Goal: Task Accomplishment & Management: Use online tool/utility

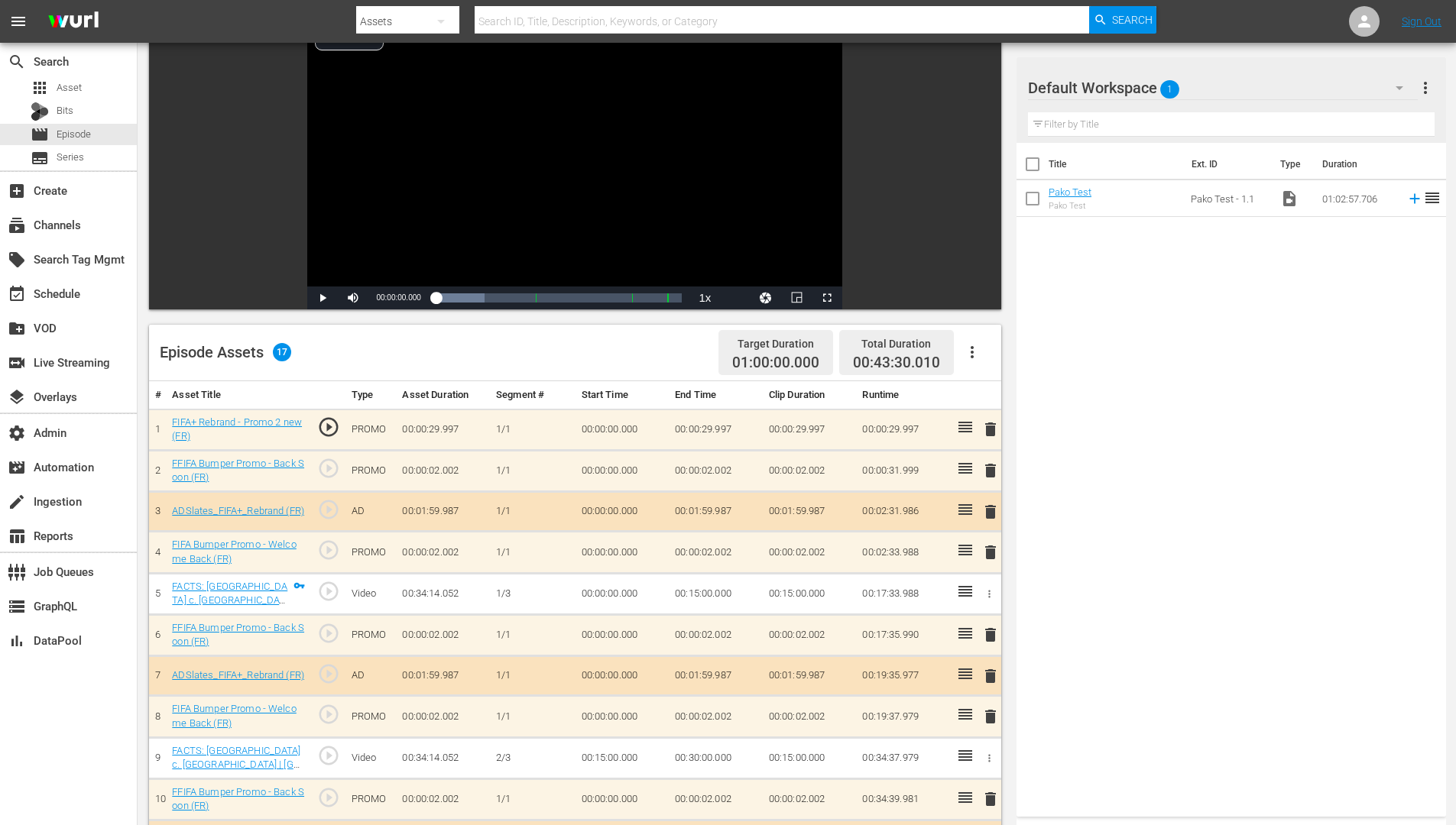
scroll to position [117, 0]
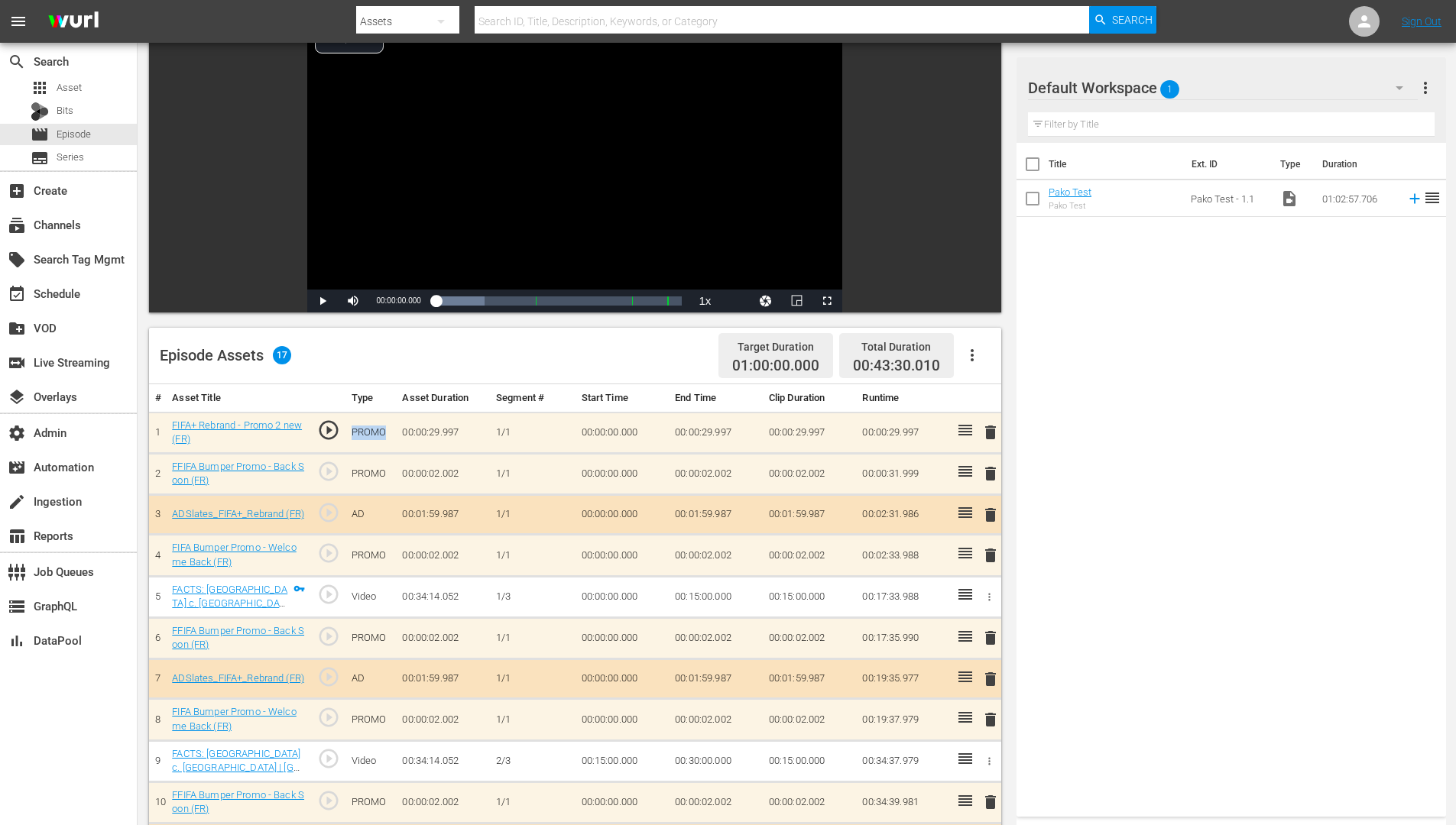
drag, startPoint x: 389, startPoint y: 433, endPoint x: 352, endPoint y: 434, distance: 37.0
click at [352, 434] on td "PROMO" at bounding box center [371, 432] width 51 height 41
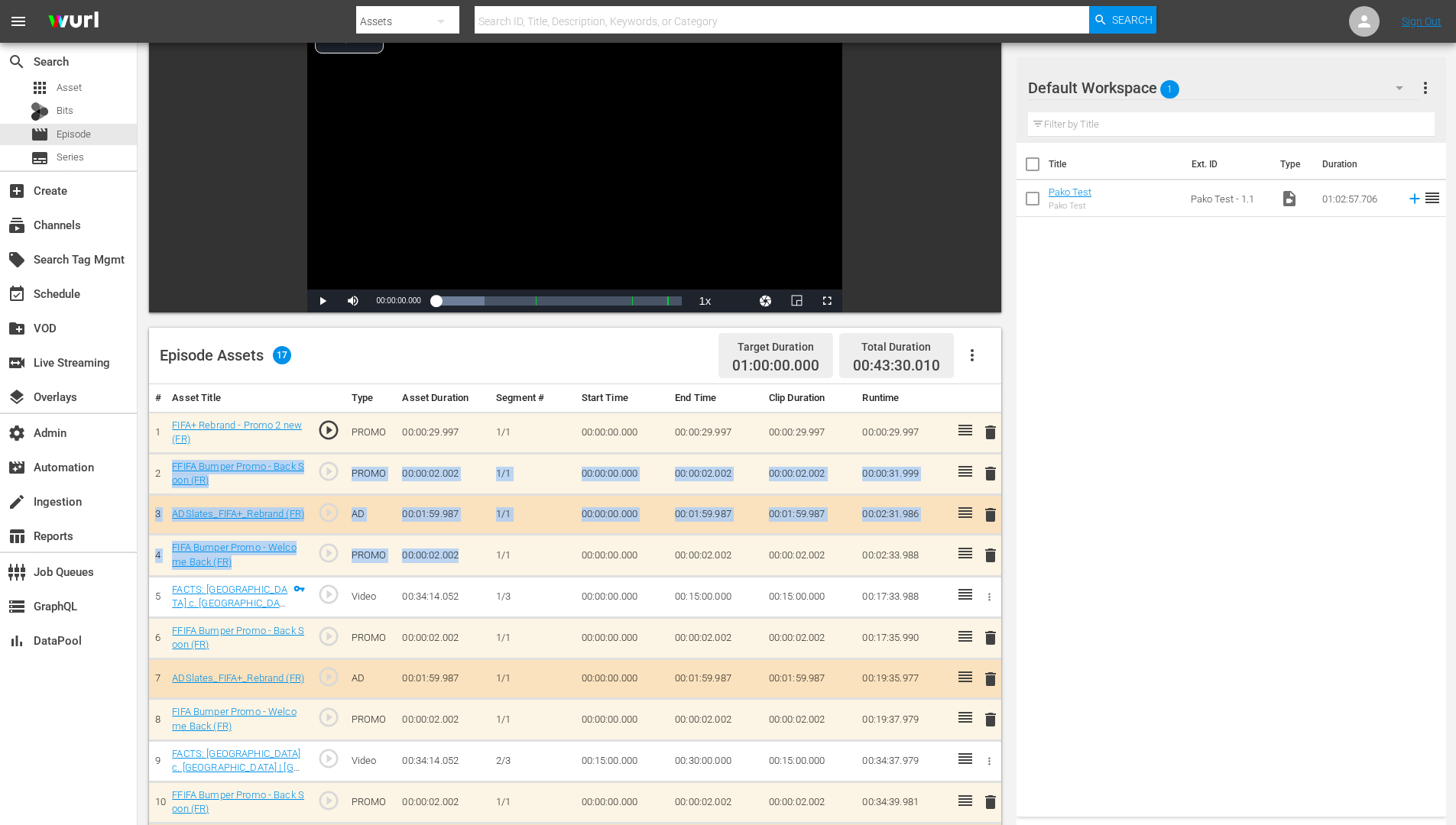
drag, startPoint x: 473, startPoint y: 559, endPoint x: 163, endPoint y: 470, distance: 322.5
click at [163, 470] on tbody "1 FIFA+ Rebrand - Promo 2 new (FR) play_circle_outline PROMO 00:00:29.997 [DATE…" at bounding box center [574, 761] width 852 height 698
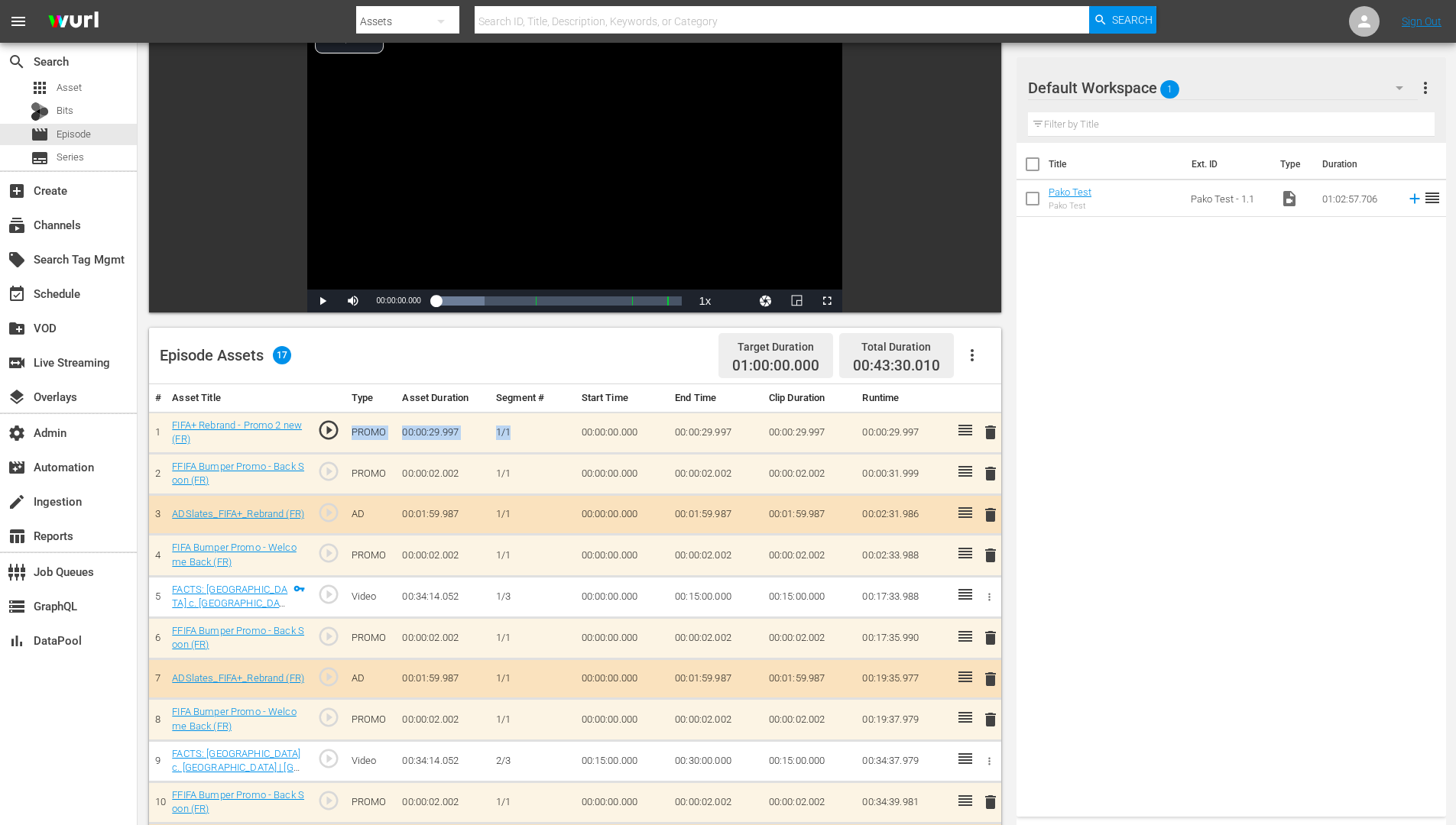
drag, startPoint x: 445, startPoint y: 428, endPoint x: 362, endPoint y: 422, distance: 83.2
click at [362, 422] on tr "1 FIFA+ Rebrand - Promo 2 new (FR) play_circle_outline PROMO 00:00:29.997 [DATE…" at bounding box center [574, 432] width 852 height 41
click at [517, 434] on td "1/1" at bounding box center [532, 432] width 85 height 41
drag, startPoint x: 531, startPoint y: 433, endPoint x: 350, endPoint y: 428, distance: 181.1
click at [350, 428] on tr "1 FIFA+ Rebrand - Promo 2 new (FR) play_circle_outline PROMO 00:00:29.997 [DATE…" at bounding box center [574, 432] width 852 height 41
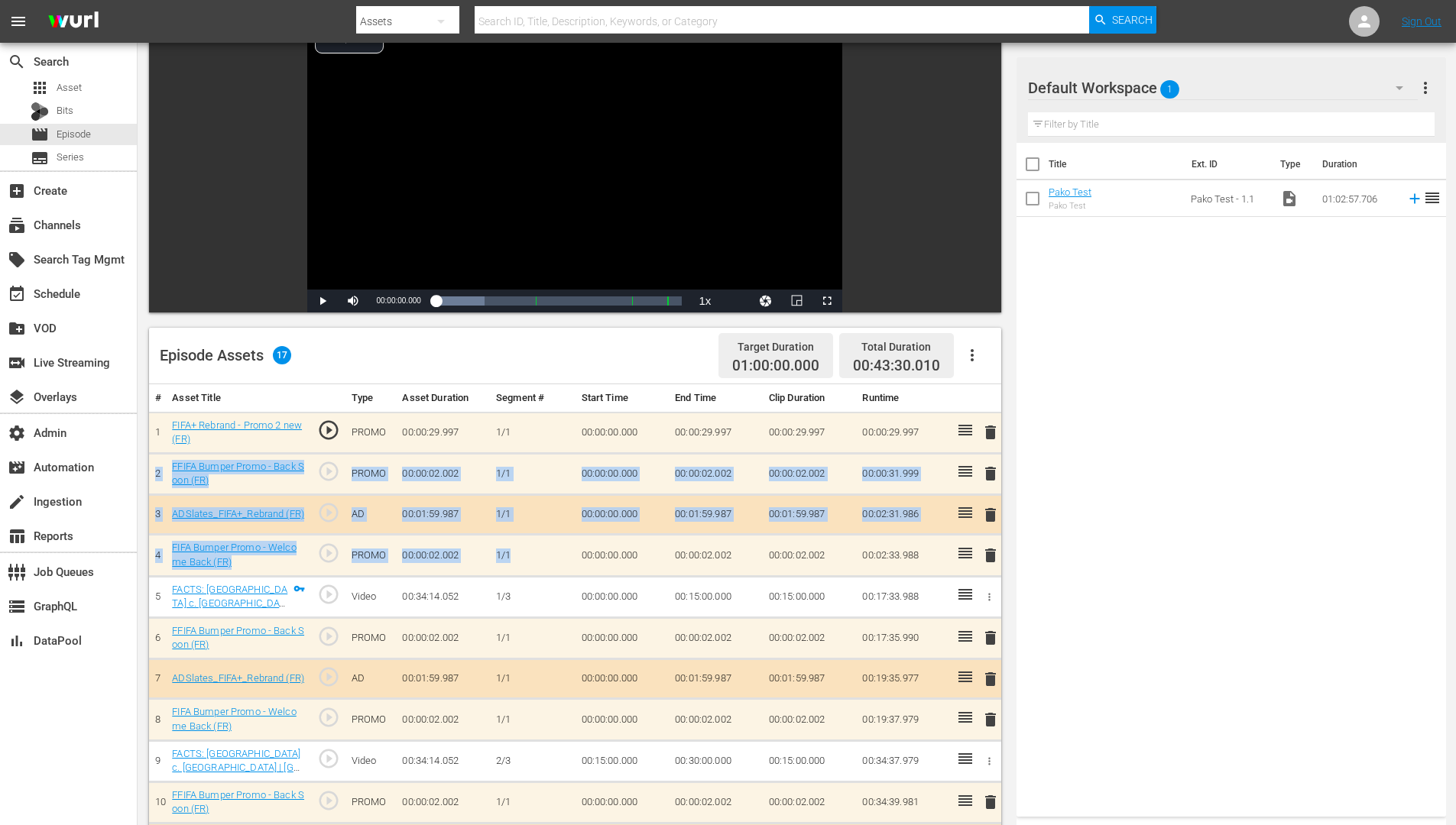
drag, startPoint x: 157, startPoint y: 463, endPoint x: 499, endPoint y: 571, distance: 358.6
click at [496, 572] on tbody "1 FIFA+ Rebrand - Promo 2 new (FR) play_circle_outline PROMO 00:00:29.997 [DATE…" at bounding box center [574, 761] width 852 height 698
click at [970, 358] on icon "button" at bounding box center [973, 355] width 19 height 19
click at [1004, 400] on div "Fill with Ads" at bounding box center [1017, 397] width 104 height 37
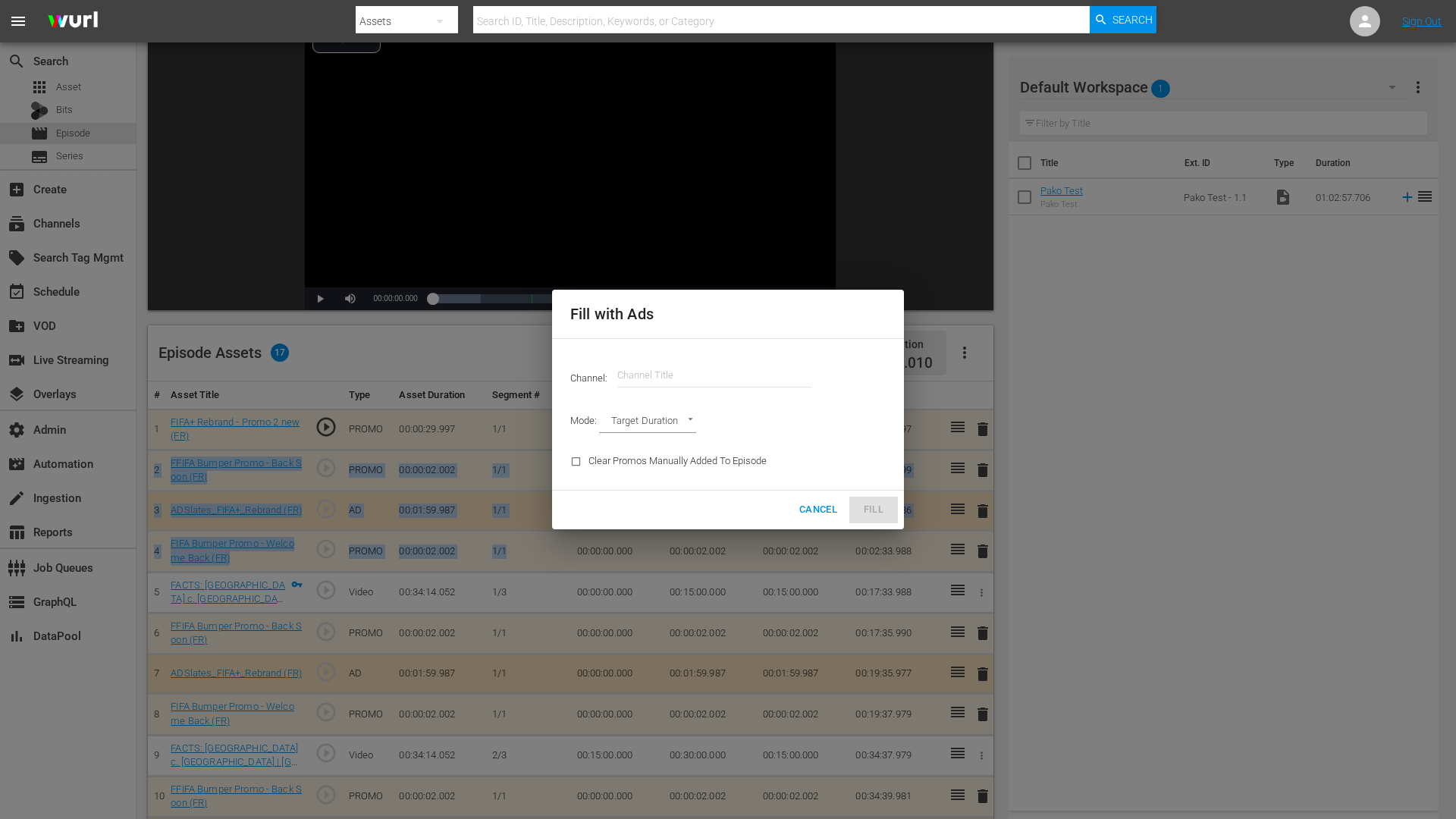
click at [811, 510] on span "Cancel" at bounding box center [818, 510] width 38 height 18
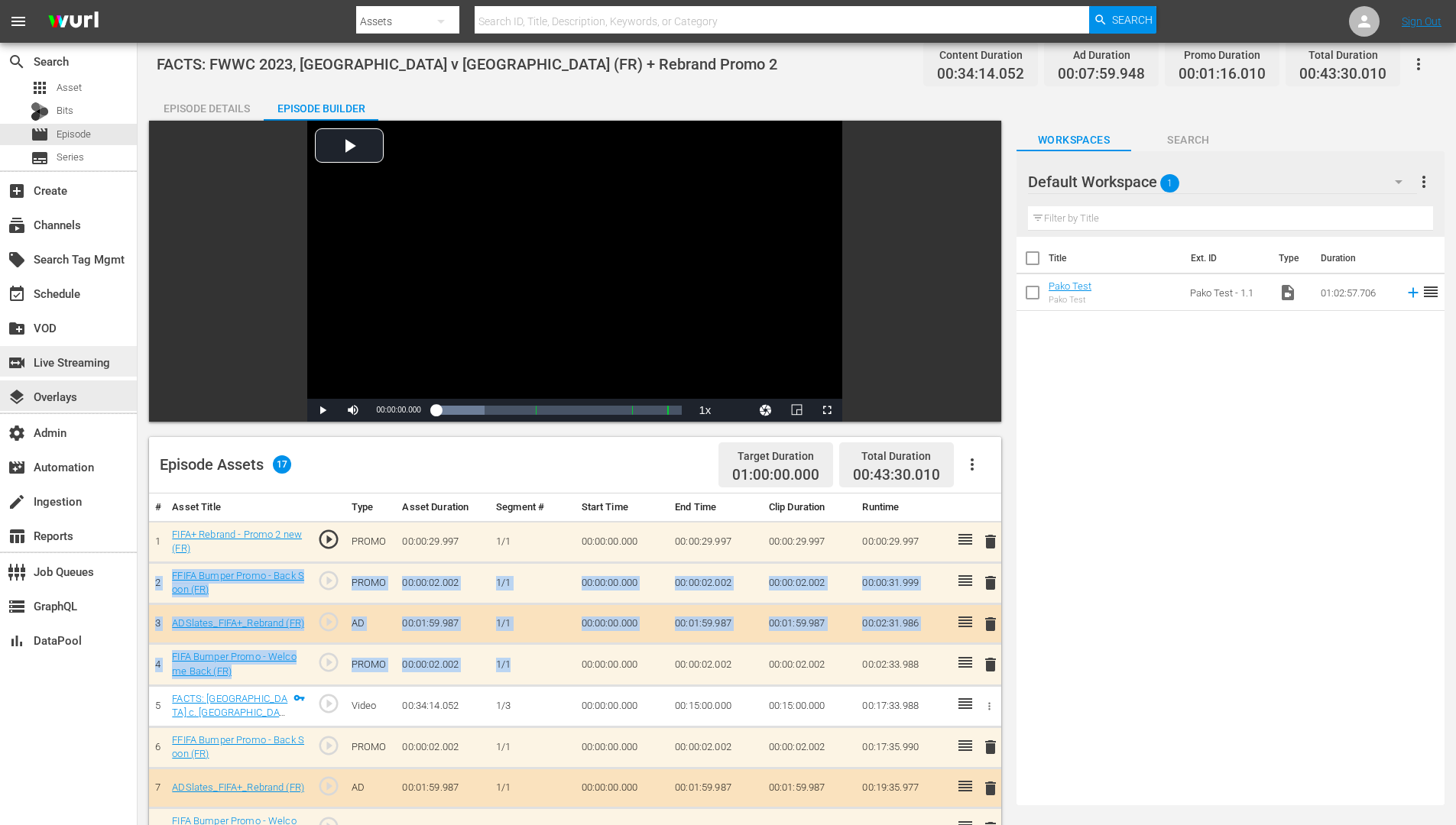
scroll to position [0, 0]
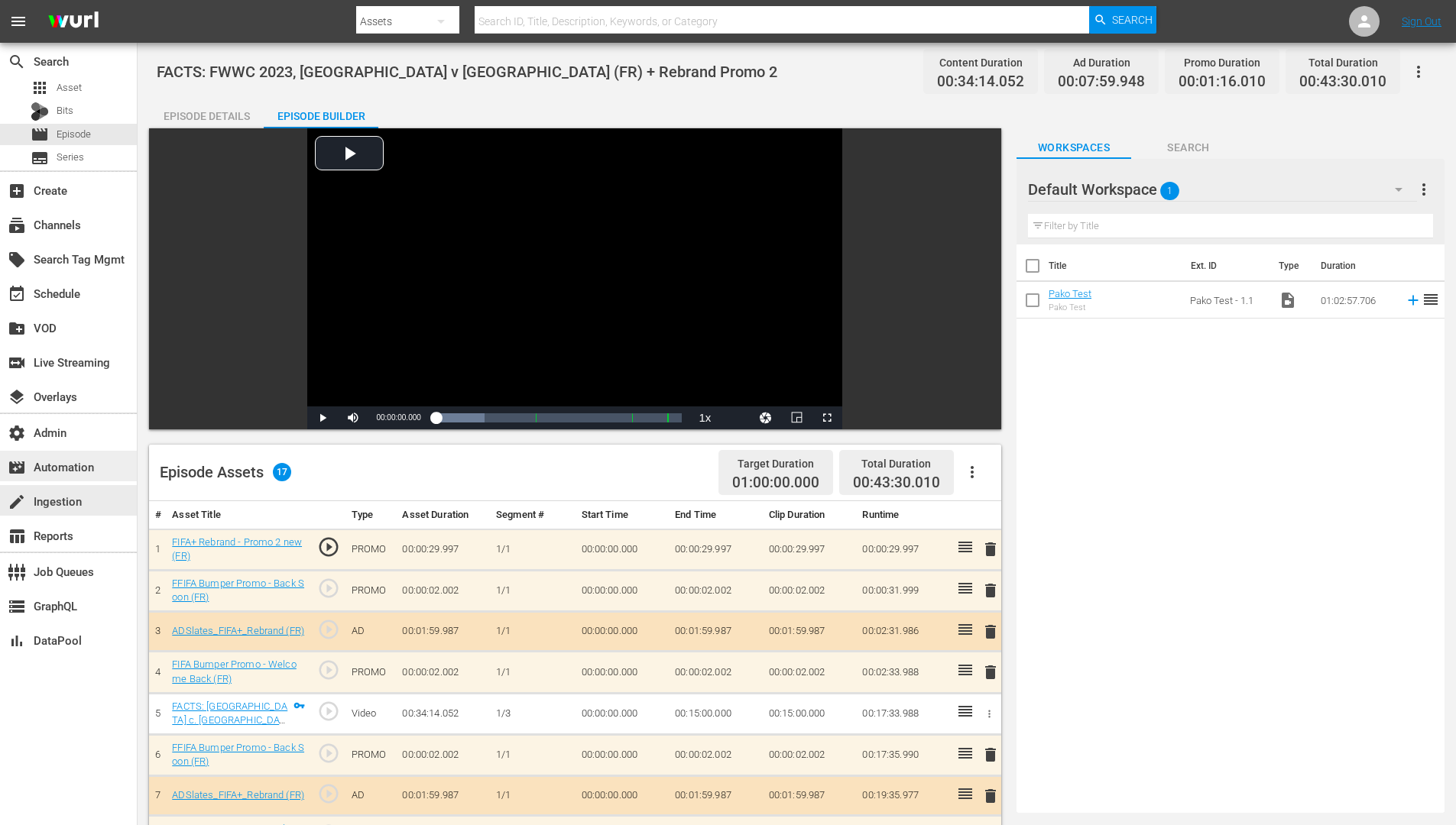
click at [79, 465] on div "movie_filter Automation" at bounding box center [43, 464] width 86 height 14
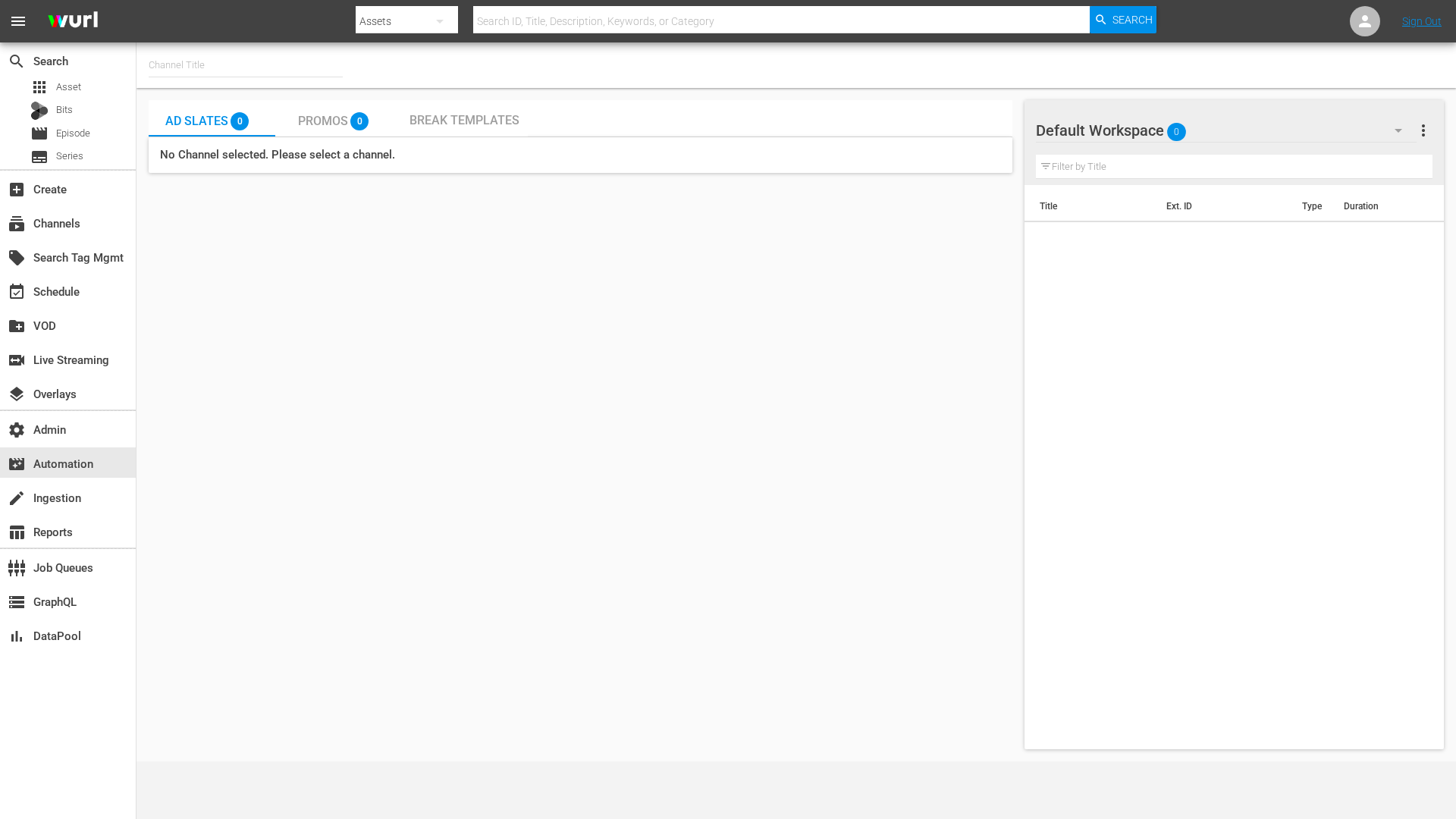
click at [472, 124] on span "Break Templates" at bounding box center [465, 120] width 110 height 15
click at [236, 63] on input "text" at bounding box center [245, 65] width 194 height 36
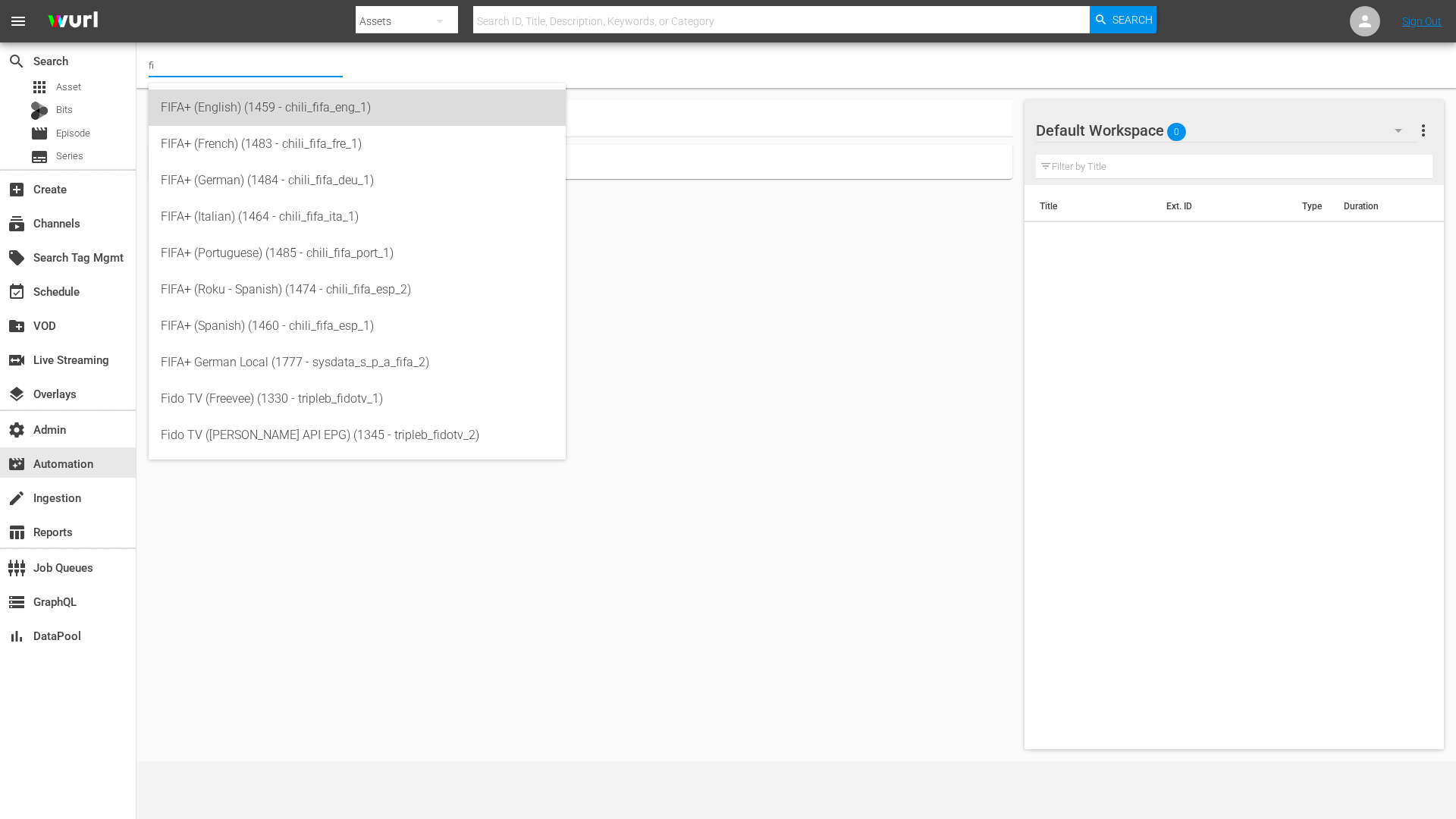
click at [257, 107] on div "FIFA+ (English) (1459 - chili_fifa_eng_1)" at bounding box center [357, 107] width 393 height 36
type input "FIFA+ (English) (1459 - chili_fifa_eng_1)"
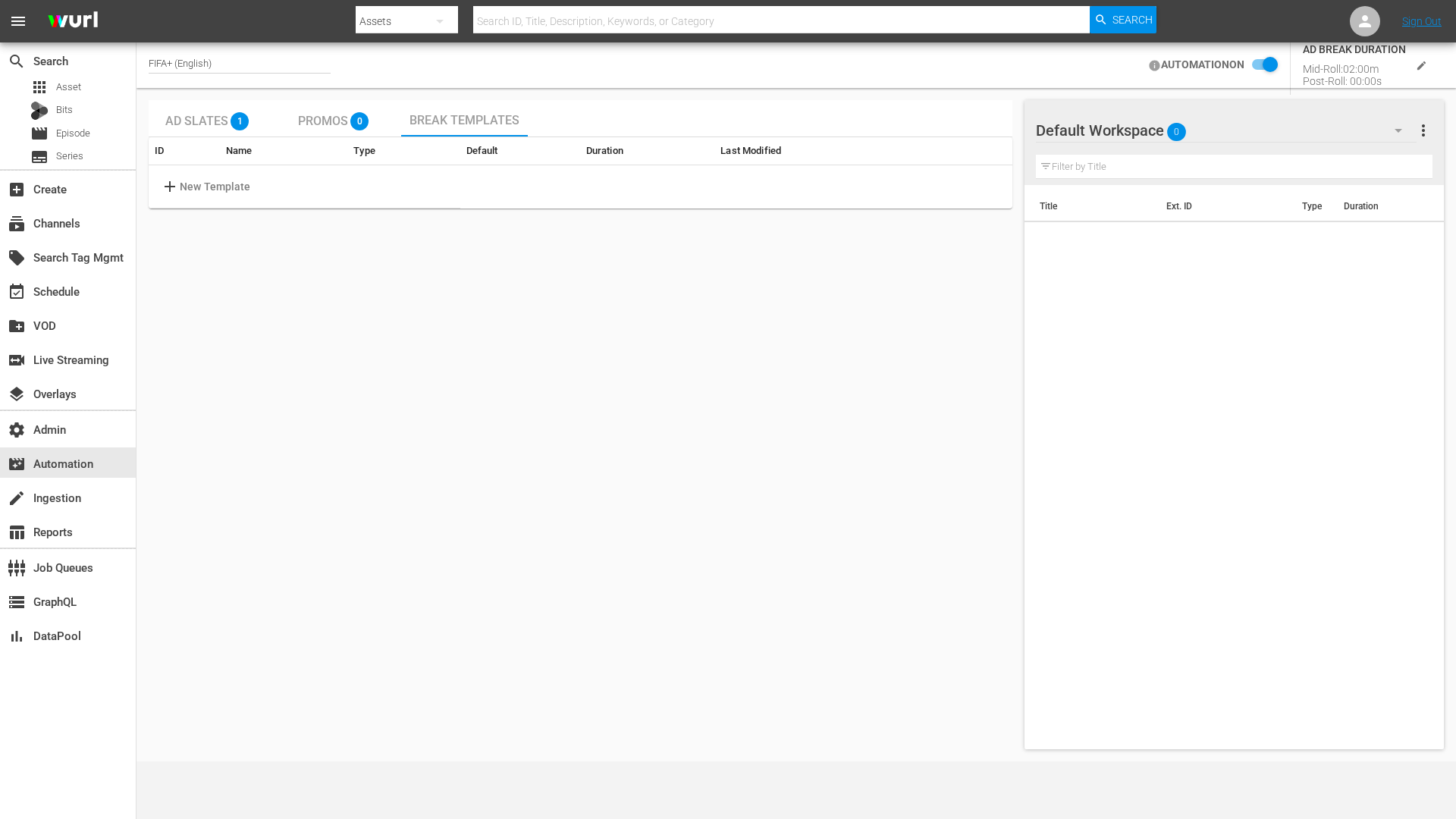
click at [260, 60] on div "FIFA+ (English)" at bounding box center [239, 66] width 182 height 16
drag, startPoint x: 257, startPoint y: 61, endPoint x: 88, endPoint y: 46, distance: 169.7
click at [137, 0] on div "search Search apps Asset Bits movie Episode subtitles Series add_box Create sub…" at bounding box center [796, 0] width 1319 height 0
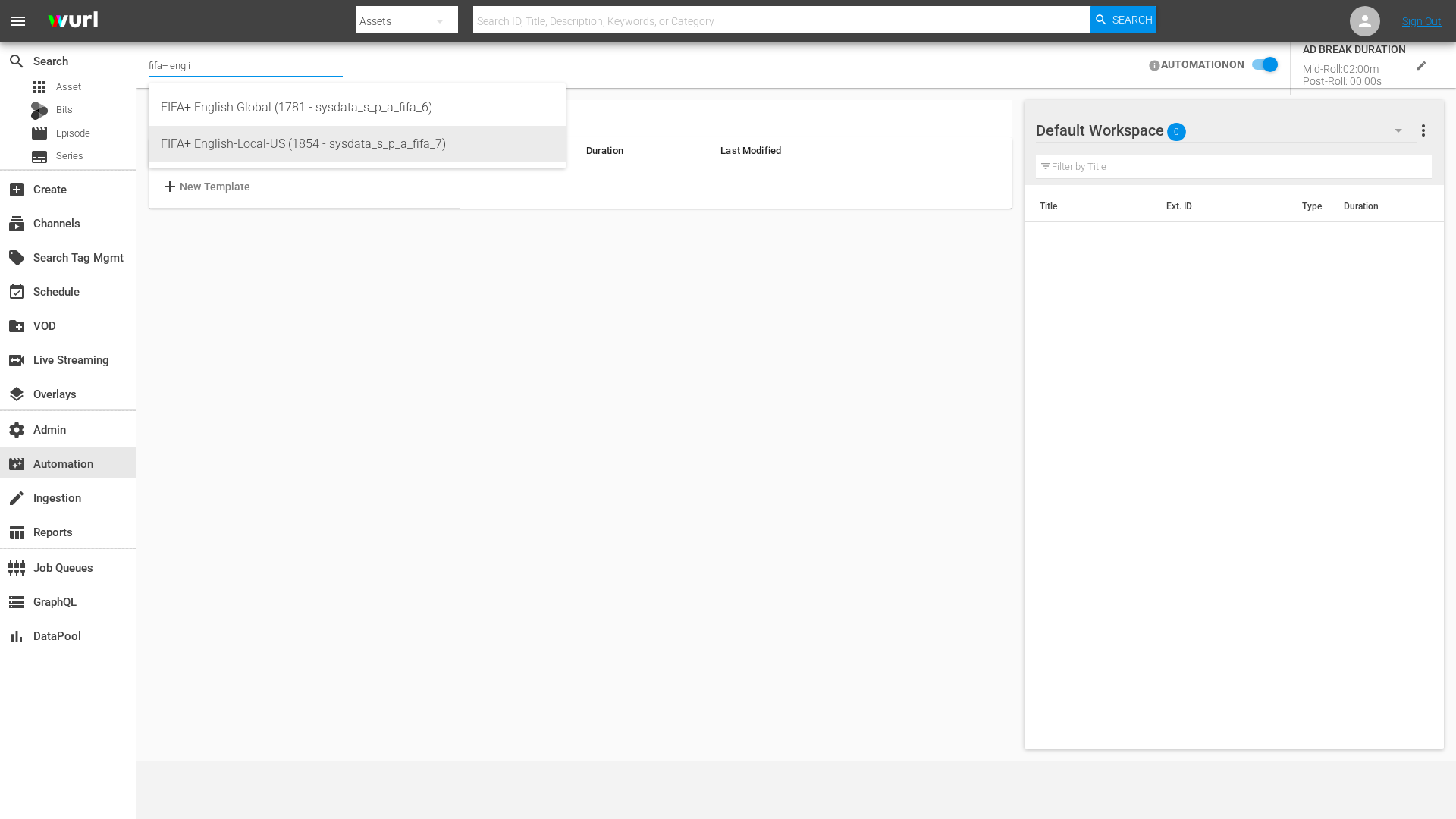
click at [324, 143] on div "FIFA+ English-Local-US (1854 - sysdata_s_p_a_fifa_7)" at bounding box center [357, 144] width 393 height 36
type input "FIFA+ English-Local-US (1854 - sysdata_s_p_a_fifa_7)"
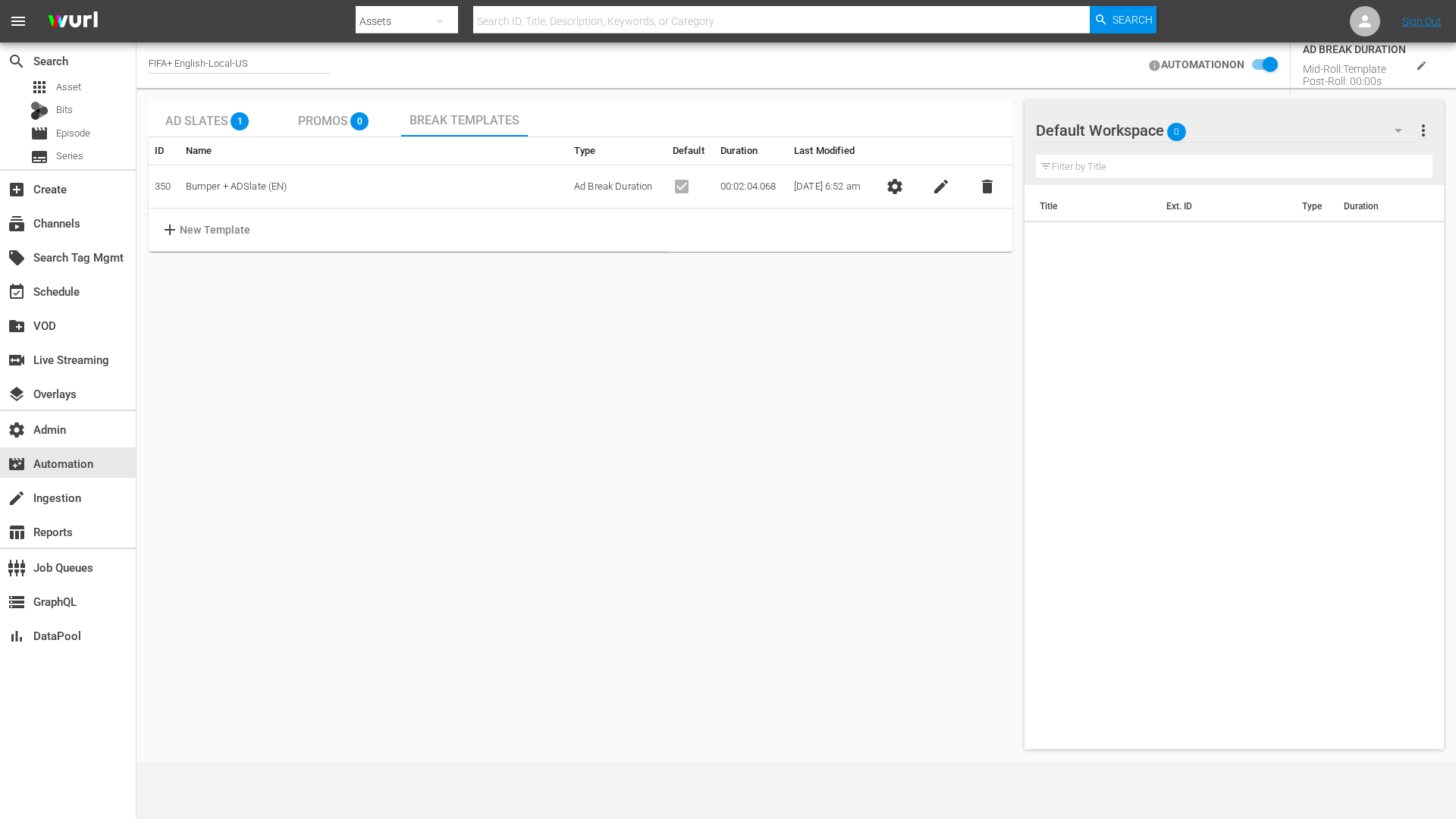
click at [943, 194] on span "edit" at bounding box center [941, 186] width 19 height 19
click at [978, 190] on span "close" at bounding box center [969, 186] width 19 height 19
click at [900, 188] on span "settings" at bounding box center [895, 186] width 19 height 19
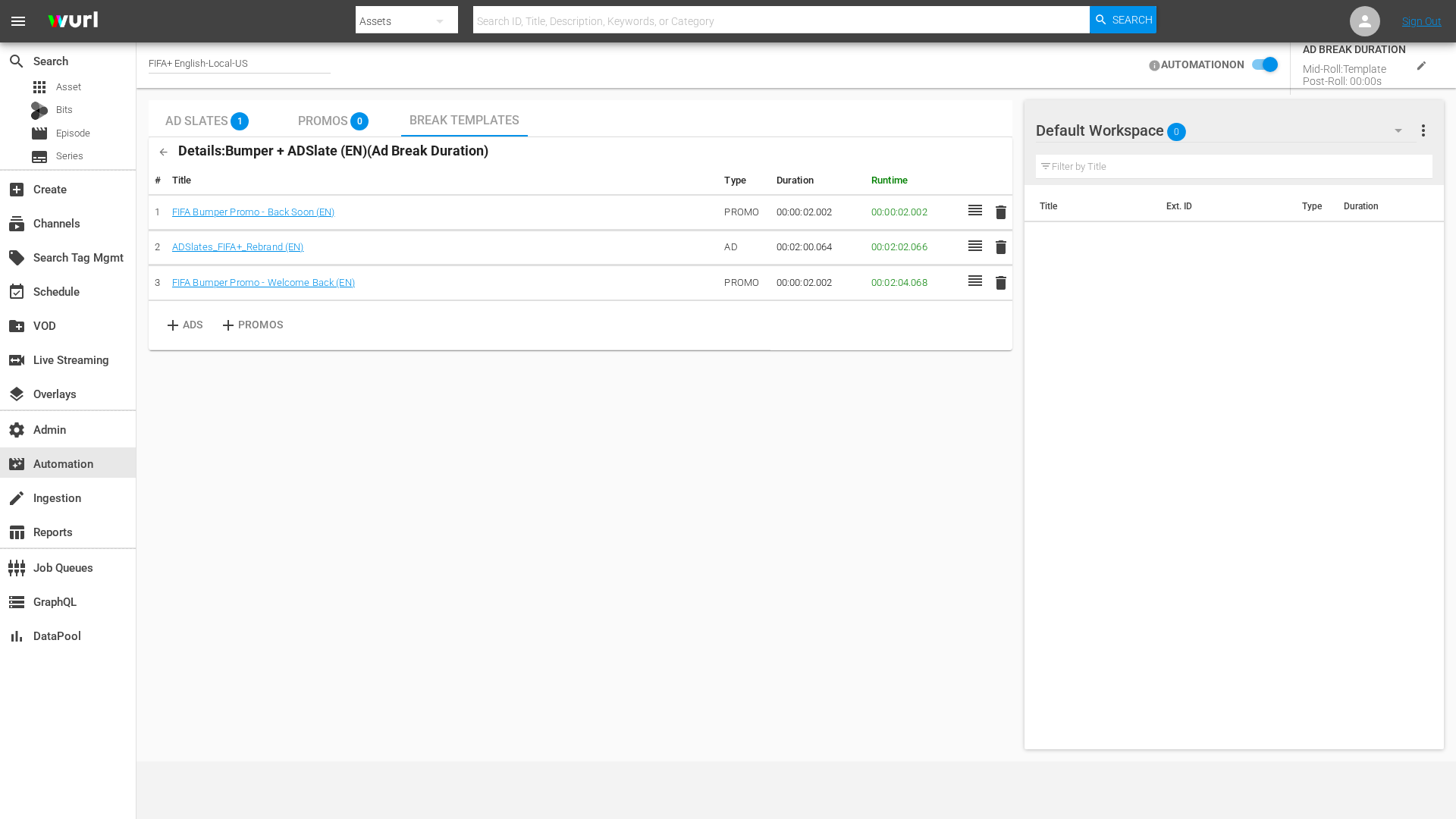
drag, startPoint x: 425, startPoint y: 216, endPoint x: 337, endPoint y: 213, distance: 88.1
click at [337, 213] on div "FIFA Bumper Promo - Back Soon (EN)" at bounding box center [442, 213] width 540 height 15
drag, startPoint x: 377, startPoint y: 252, endPoint x: 312, endPoint y: 250, distance: 65.0
click at [312, 250] on div "ADSlates_FIFA+_Rebrand (EN)" at bounding box center [442, 247] width 540 height 15
drag, startPoint x: 419, startPoint y: 285, endPoint x: 350, endPoint y: 285, distance: 69.0
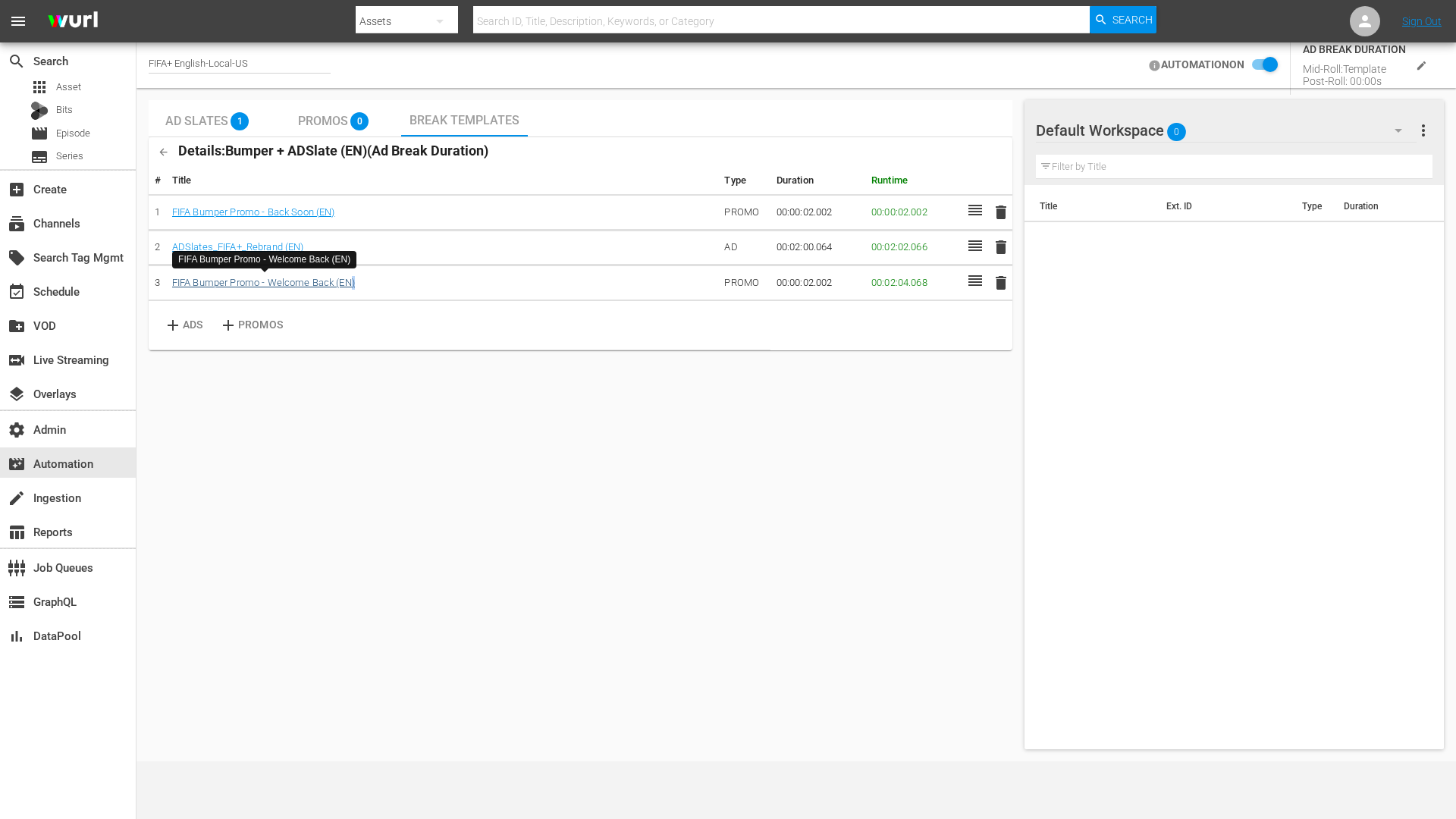
click at [350, 285] on div "FIFA Bumper Promo - Welcome Back (EN)" at bounding box center [442, 283] width 540 height 15
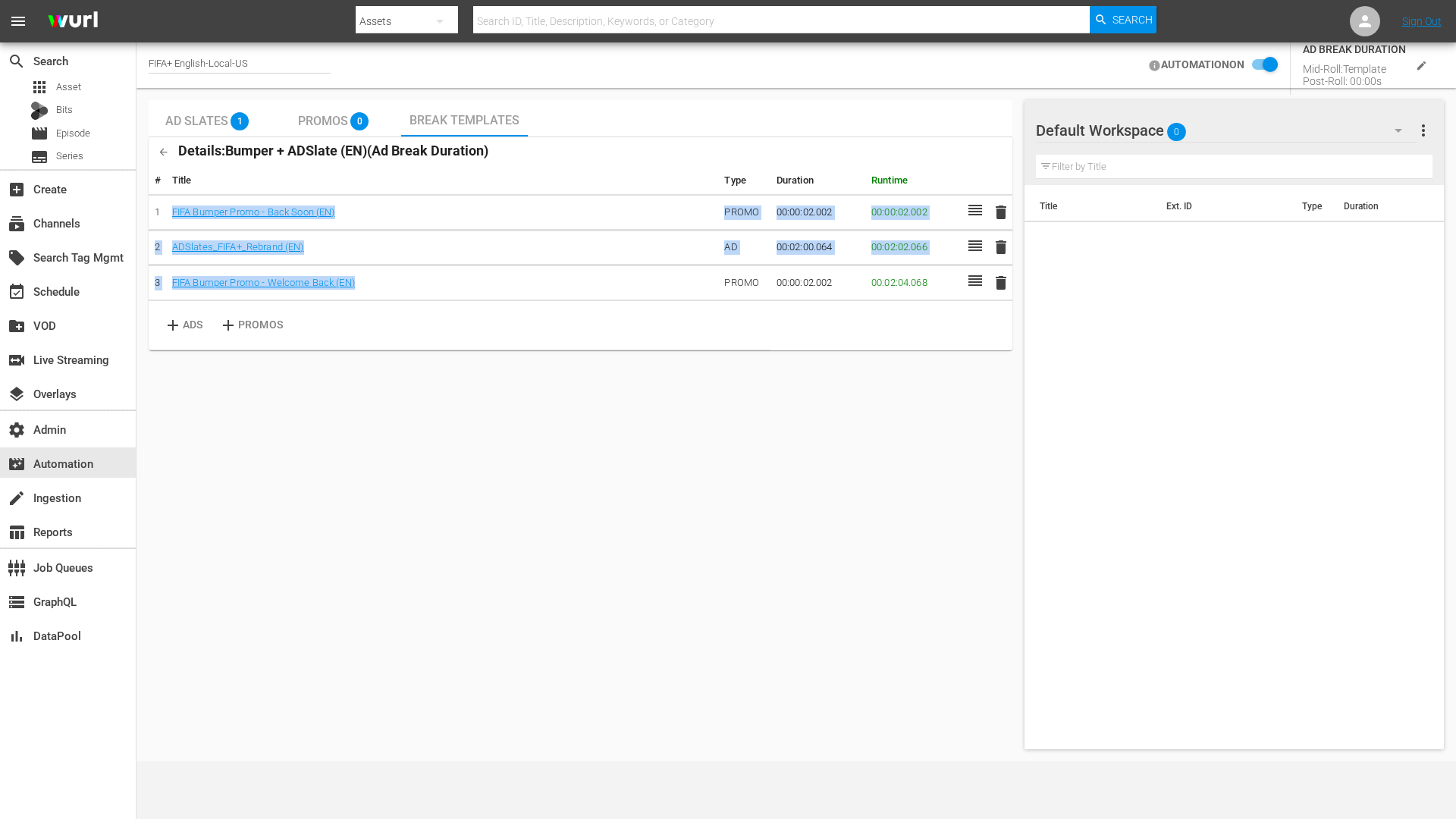
drag, startPoint x: 411, startPoint y: 290, endPoint x: 355, endPoint y: 203, distance: 103.5
click at [355, 203] on tbody "1 FIFA Bumper Promo - Back Soon (EN) PROMO 00:00:02.002 00:00:02.002 delete 2 A…" at bounding box center [580, 247] width 864 height 106
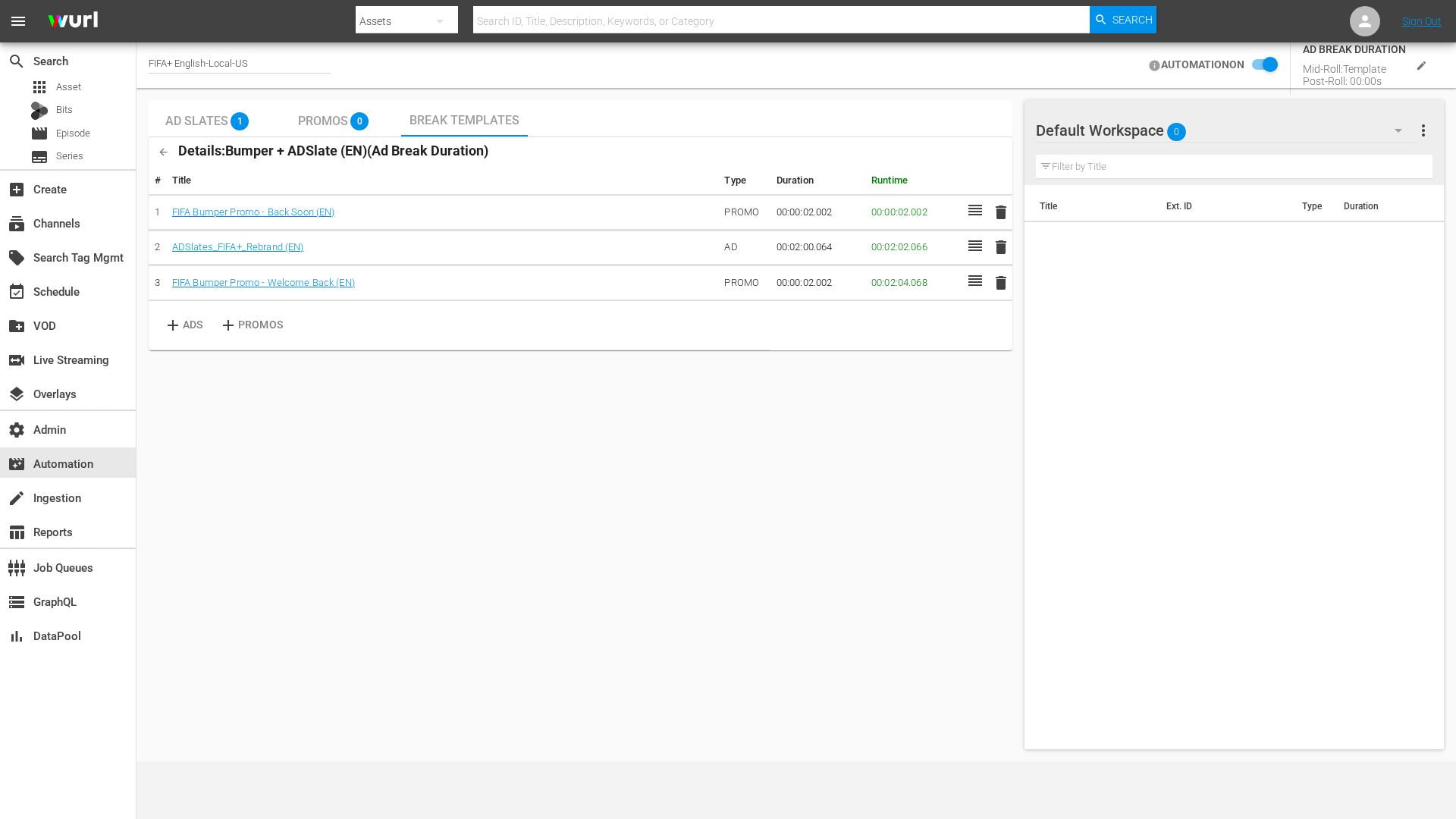
click at [639, 418] on div "Ad Slates 1 Promos 0 Break Templates Details: Bumper + ADSlate (EN) ( Ad Break …" at bounding box center [580, 424] width 864 height 649
click at [1420, 70] on icon "edit" at bounding box center [1421, 65] width 12 height 12
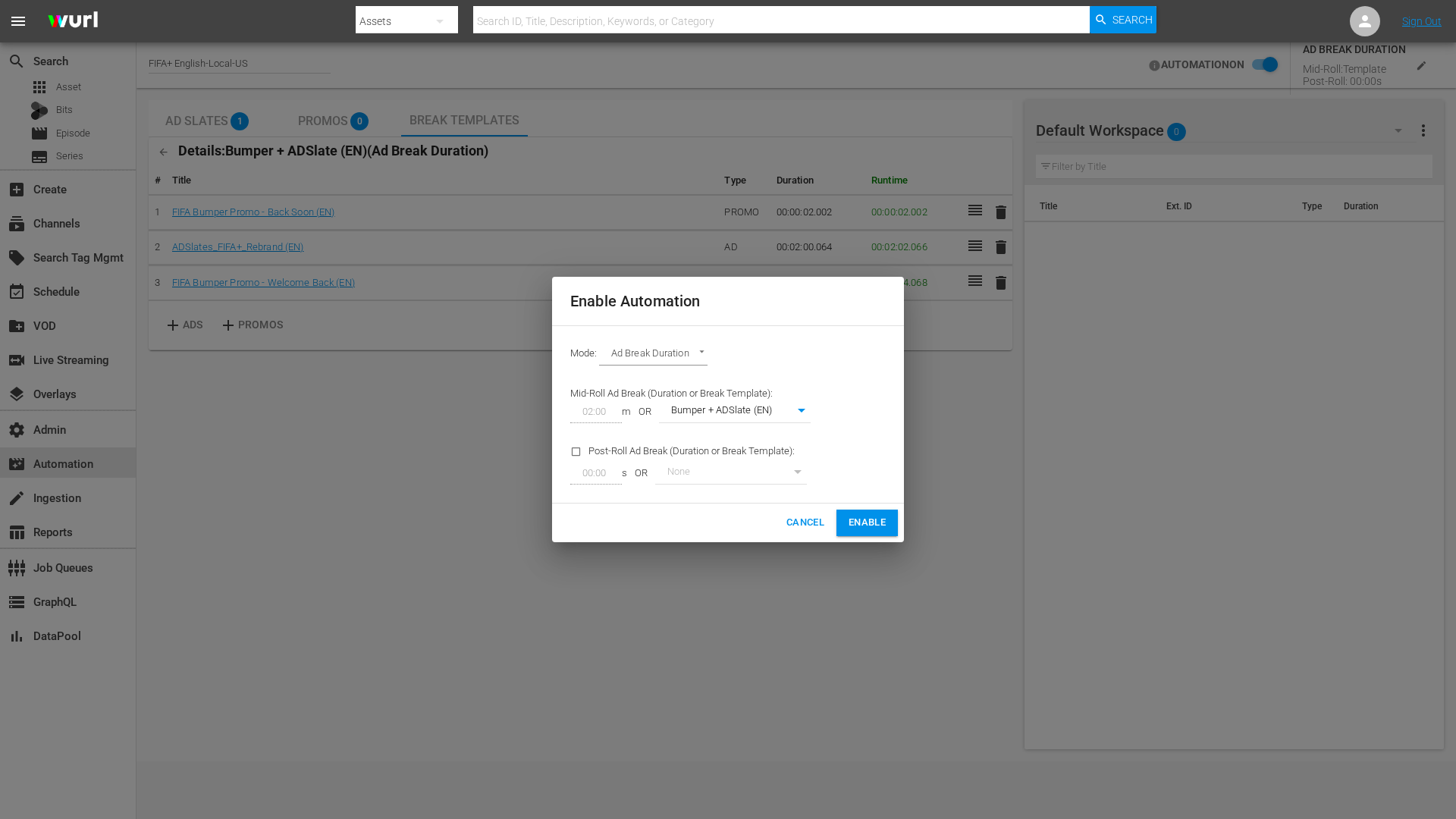
click at [793, 528] on span "Cancel" at bounding box center [805, 523] width 38 height 18
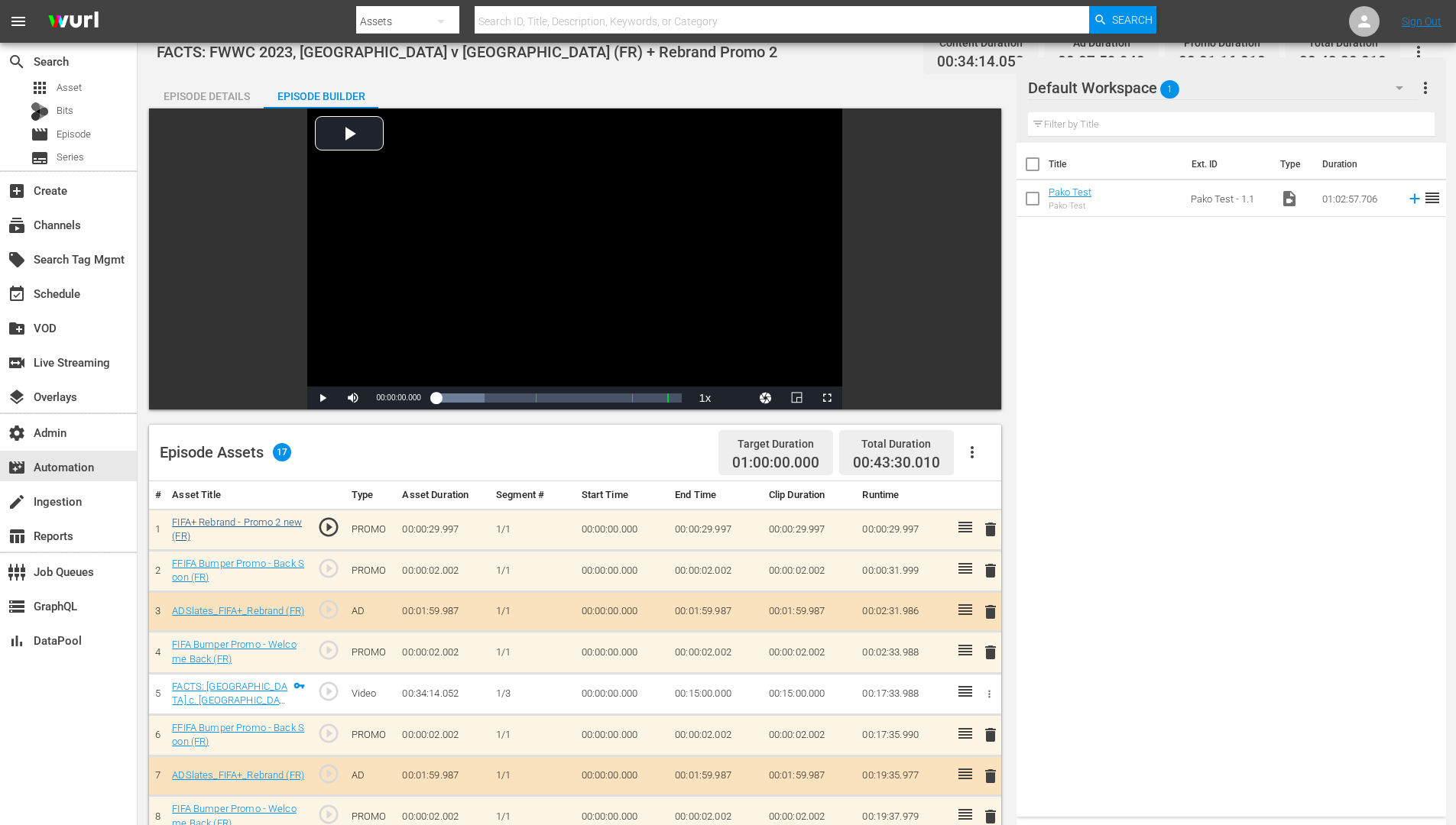
scroll to position [118, 0]
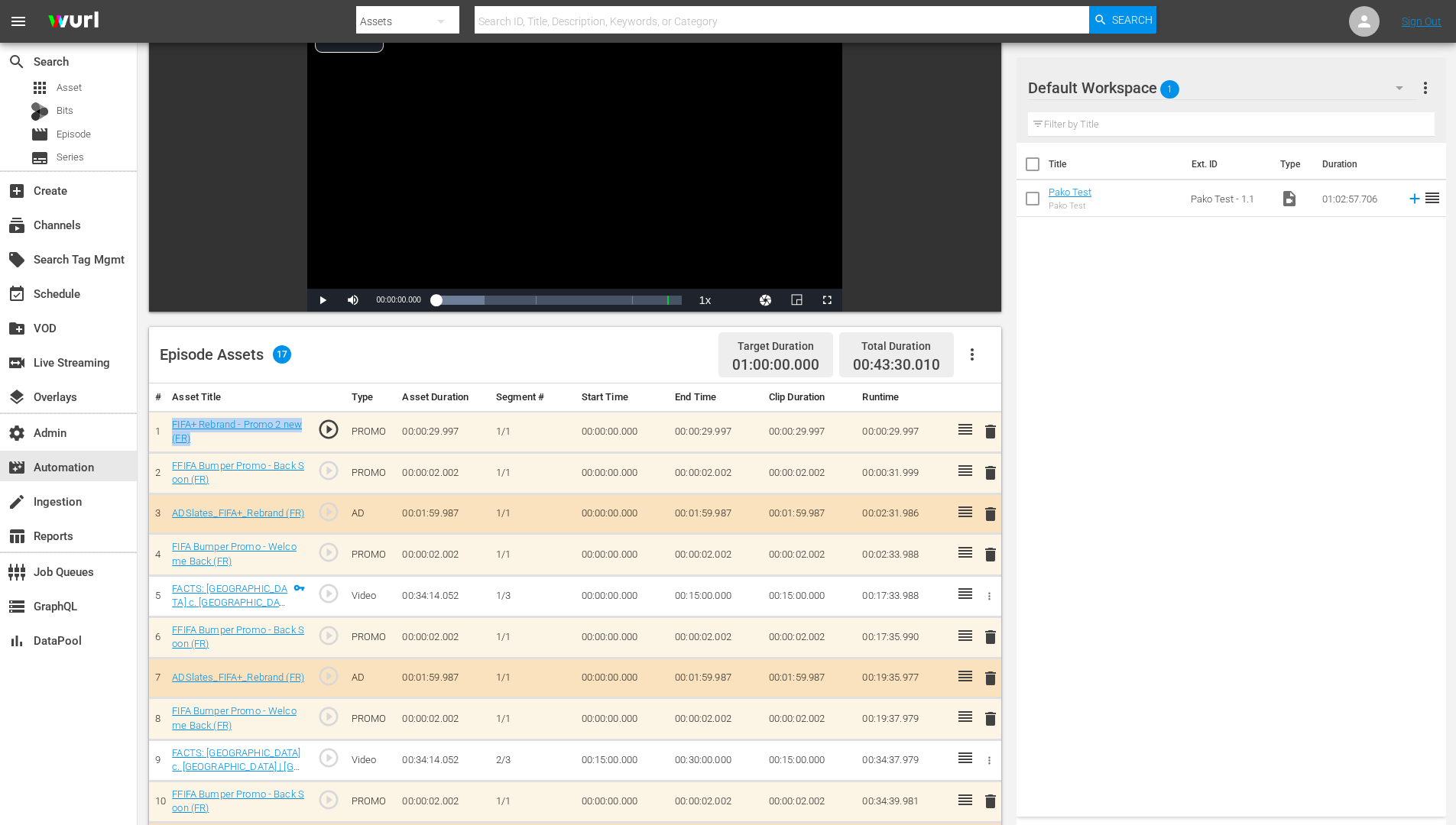
drag, startPoint x: 248, startPoint y: 441, endPoint x: 169, endPoint y: 426, distance: 80.4
click at [169, 426] on td "FIFA+ Rebrand - Promo 2 new (FR)" at bounding box center [239, 432] width 145 height 41
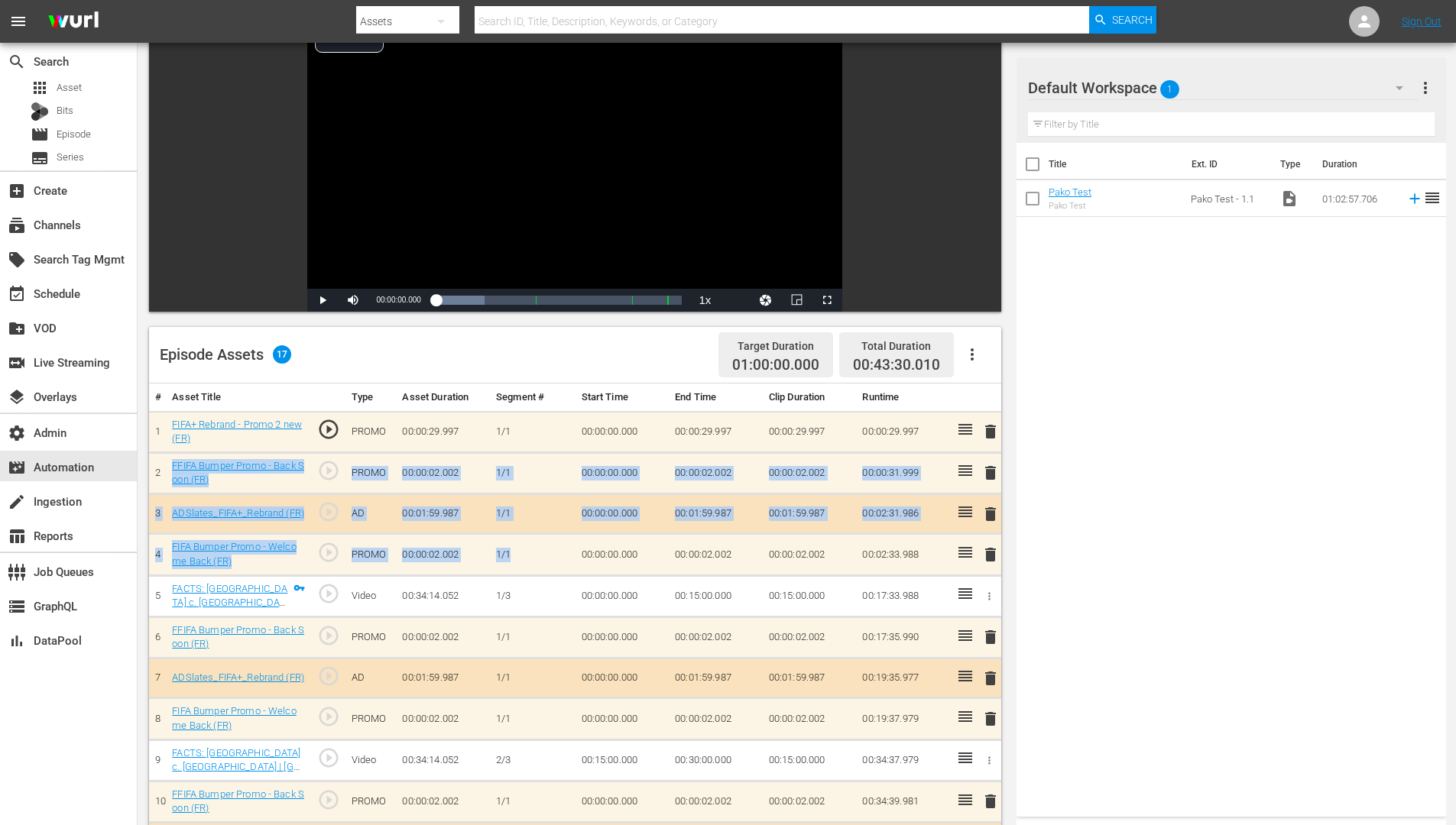
drag, startPoint x: 472, startPoint y: 557, endPoint x: 162, endPoint y: 466, distance: 323.1
click at [162, 466] on tbody "1 FIFA+ Rebrand - Promo 2 new (FR) play_circle_outline PROMO 00:00:29.997 [DATE…" at bounding box center [574, 760] width 852 height 698
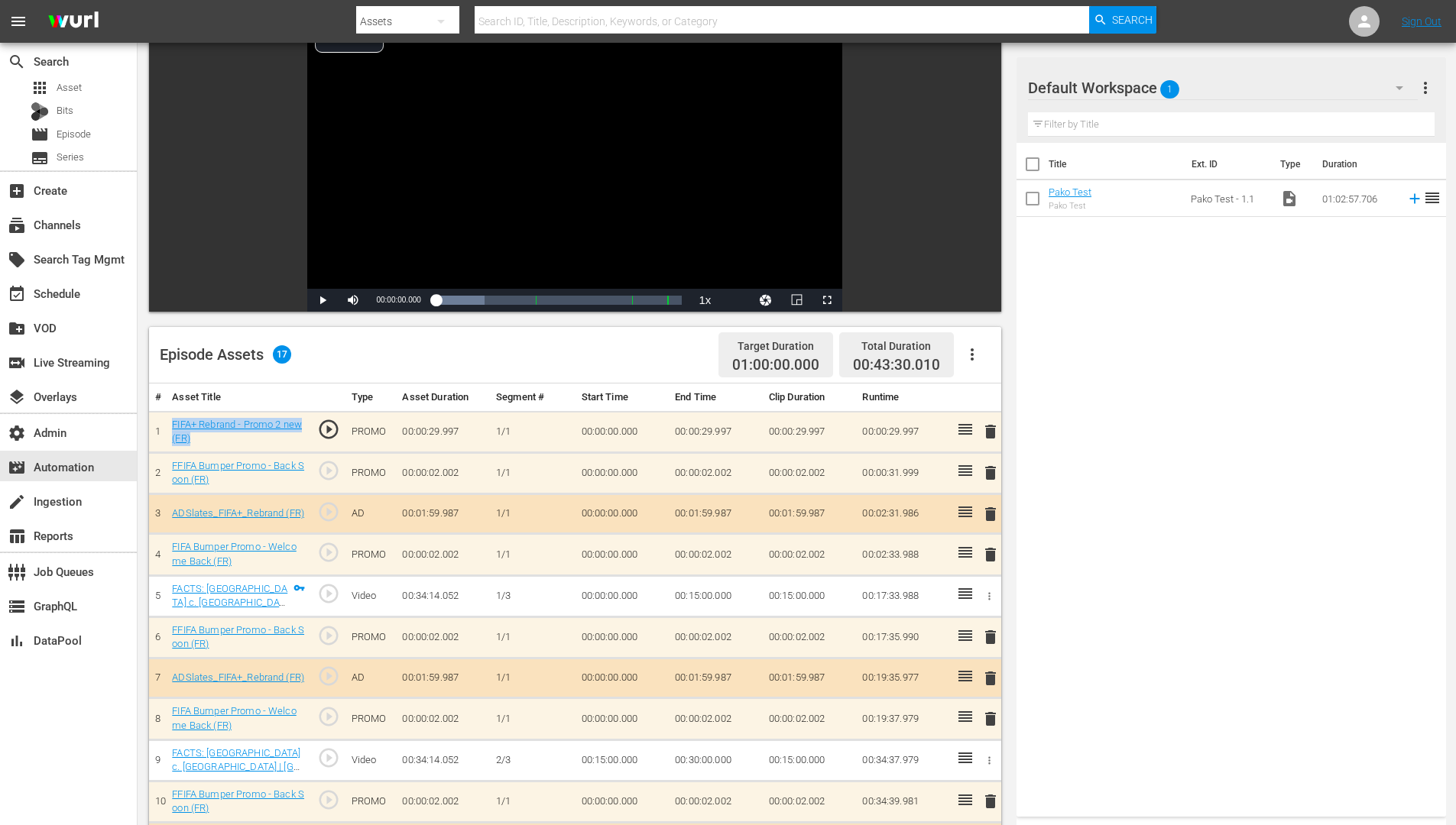
drag, startPoint x: 219, startPoint y: 441, endPoint x: 171, endPoint y: 426, distance: 50.3
click at [171, 426] on td "FIFA+ Rebrand - Promo 2 new (FR)" at bounding box center [239, 432] width 145 height 41
drag, startPoint x: 387, startPoint y: 433, endPoint x: 352, endPoint y: 430, distance: 35.1
click at [352, 430] on td "PROMO" at bounding box center [371, 432] width 51 height 41
drag, startPoint x: 393, startPoint y: 595, endPoint x: 150, endPoint y: 596, distance: 243.0
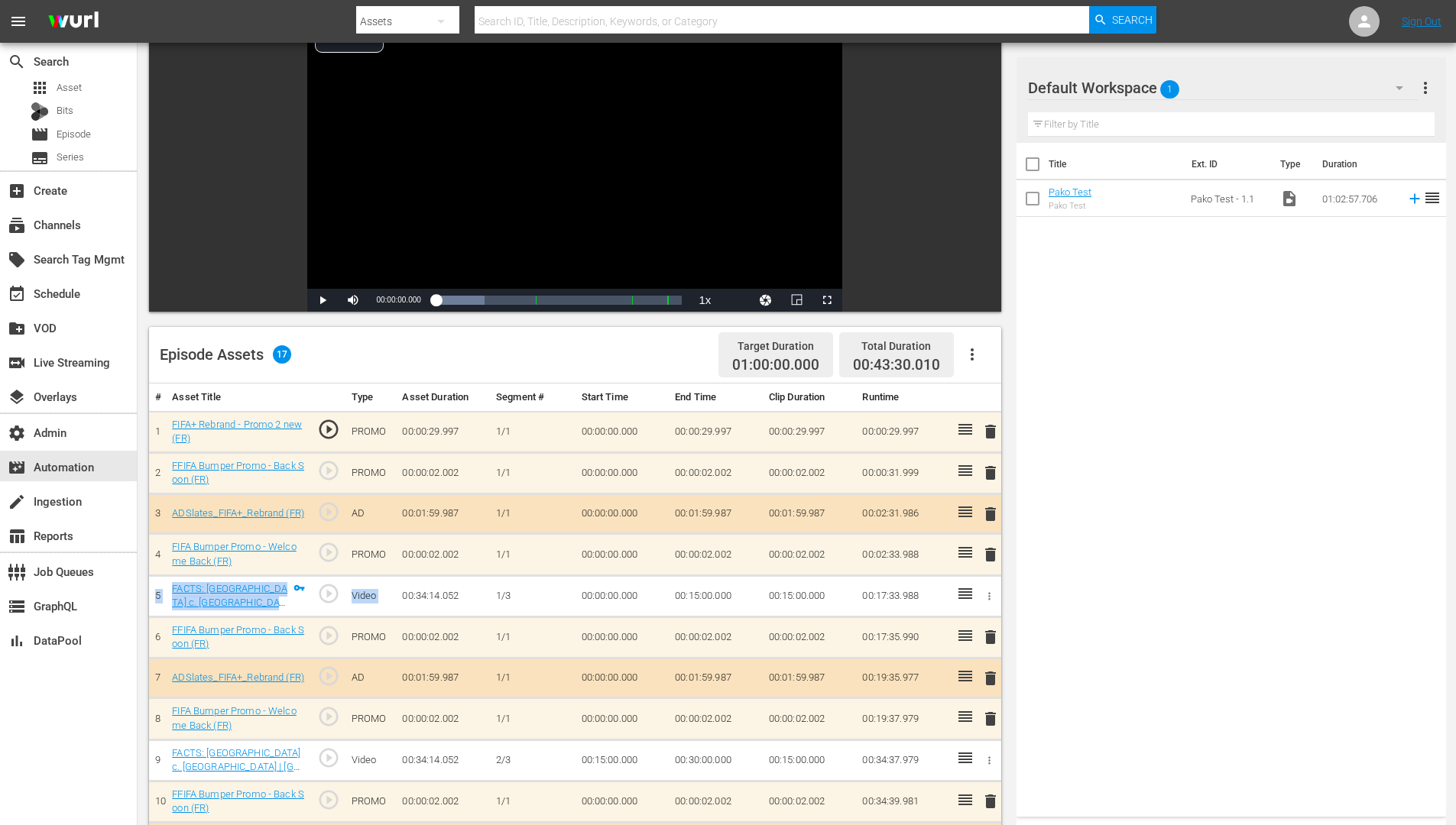
click at [150, 596] on tr "5 FACTS: [GEOGRAPHIC_DATA] c. [GEOGRAPHIC_DATA] | [GEOGRAPHIC_DATA]/[GEOGRAPHIC…" at bounding box center [574, 595] width 852 height 41
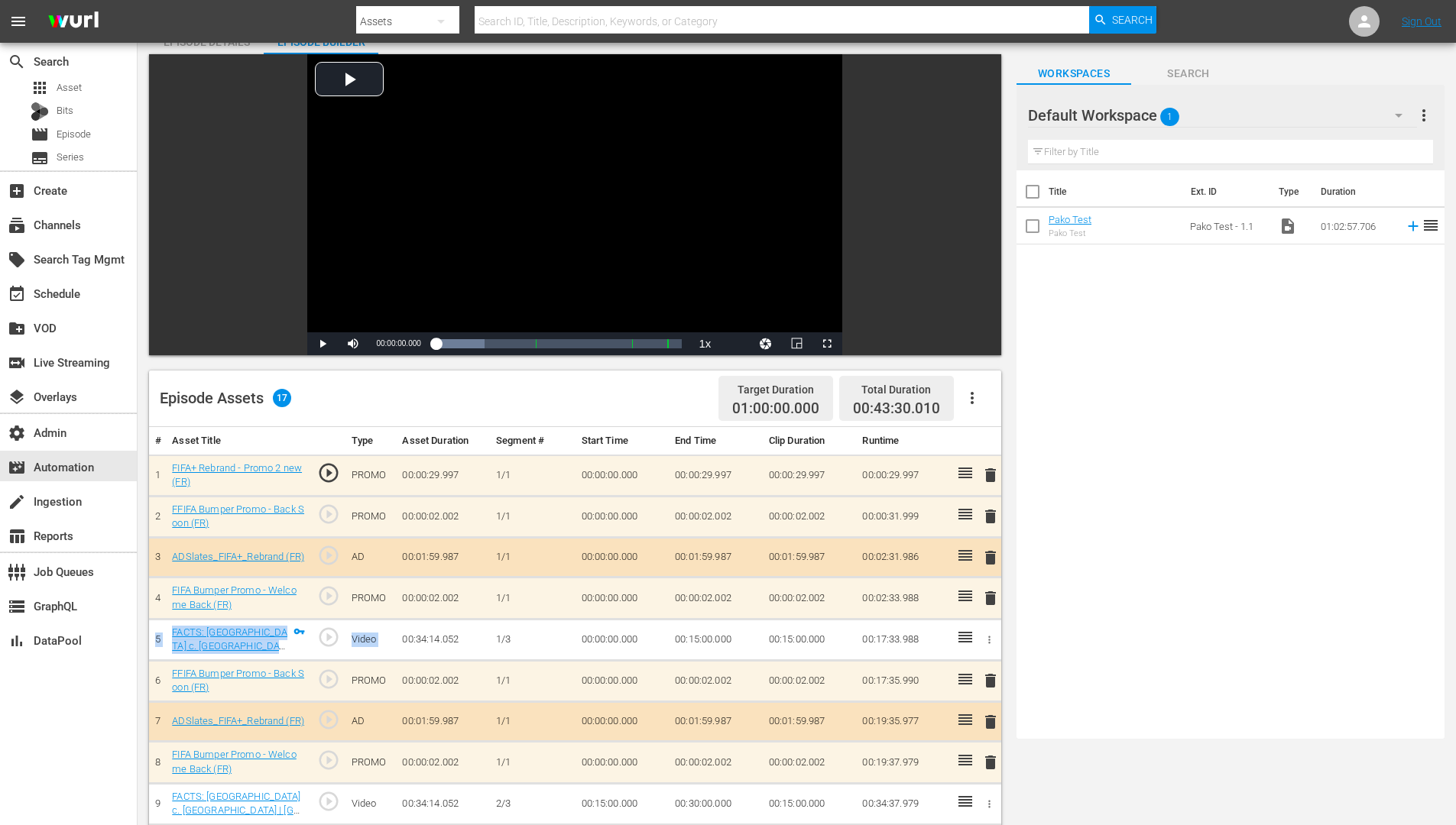
scroll to position [101, 0]
